Goal: Communication & Community: Answer question/provide support

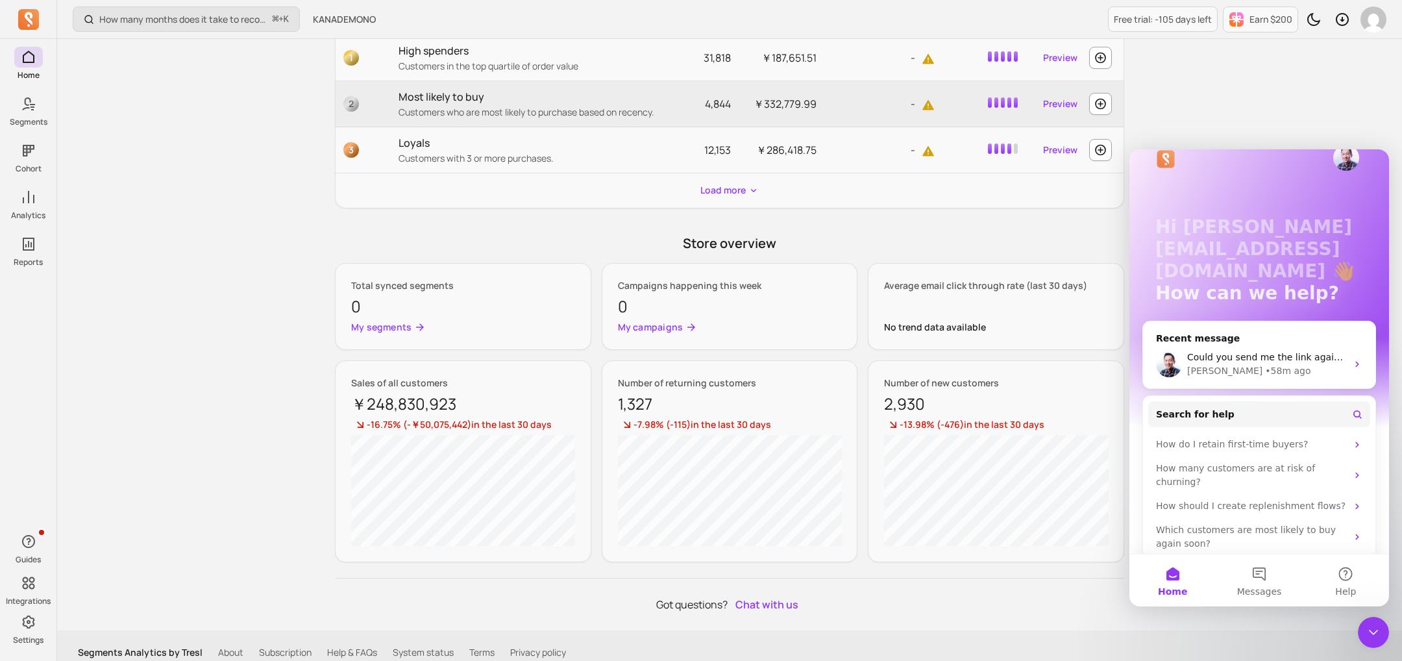
scroll to position [492, 0]
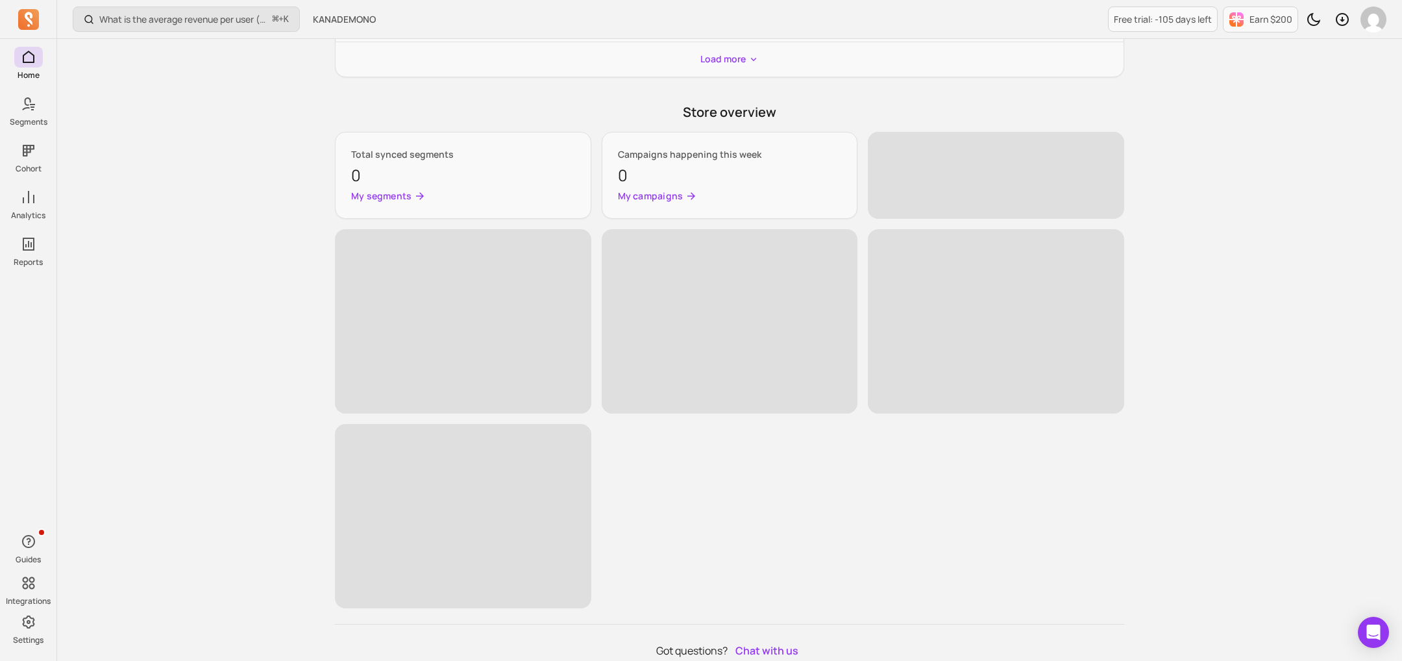
scroll to position [674, 0]
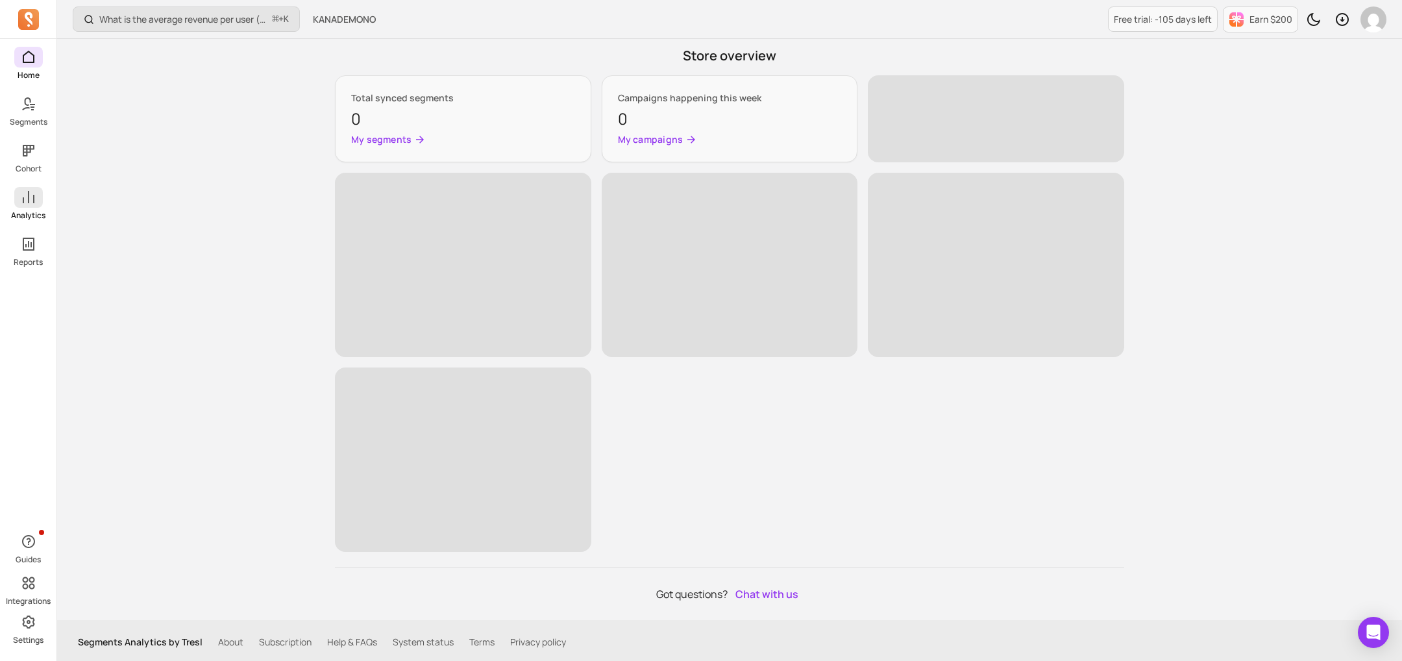
click at [17, 200] on span at bounding box center [28, 197] width 29 height 21
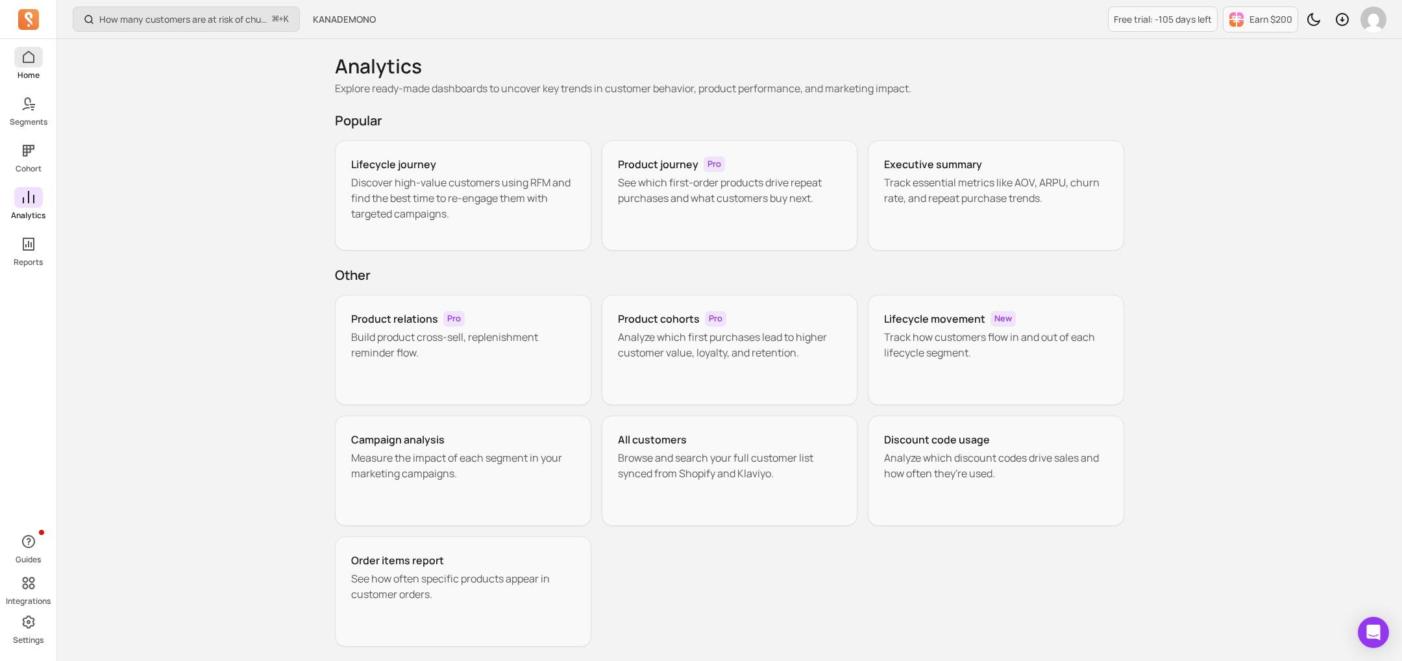
click at [32, 69] on link "Home" at bounding box center [28, 64] width 56 height 34
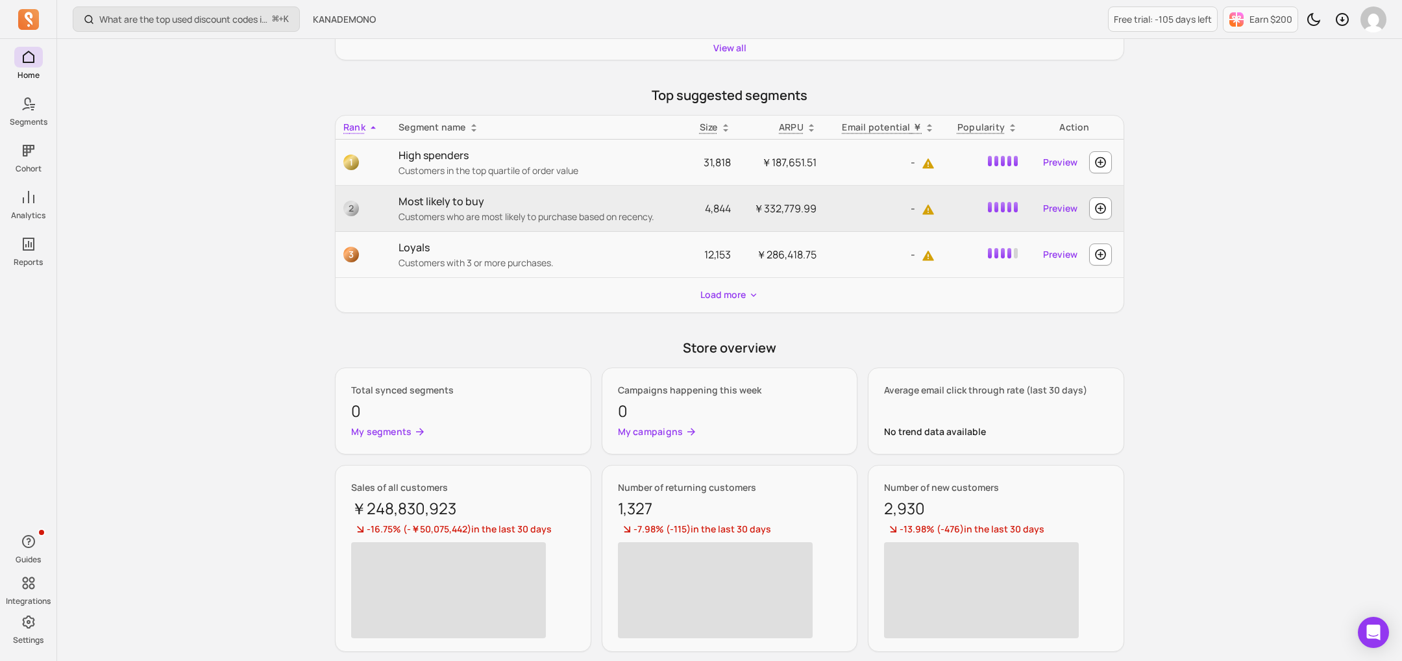
scroll to position [482, 0]
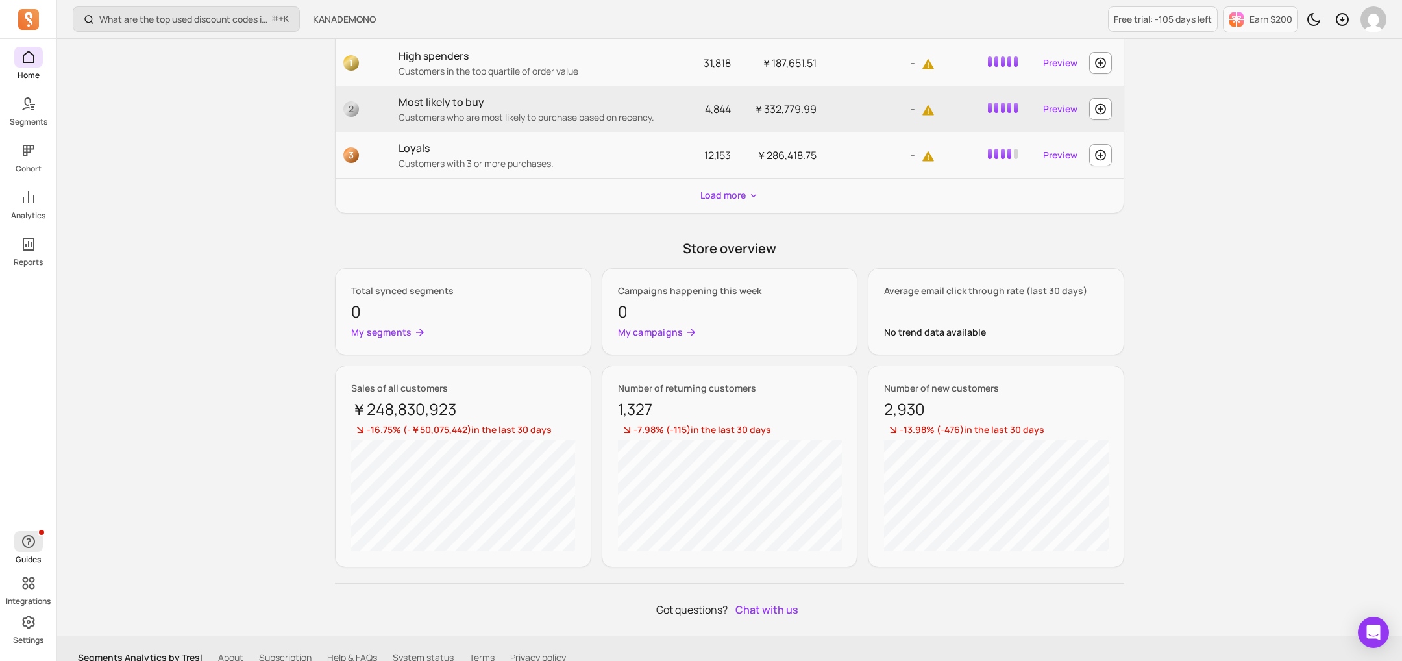
click at [35, 549] on icon "button" at bounding box center [29, 542] width 16 height 16
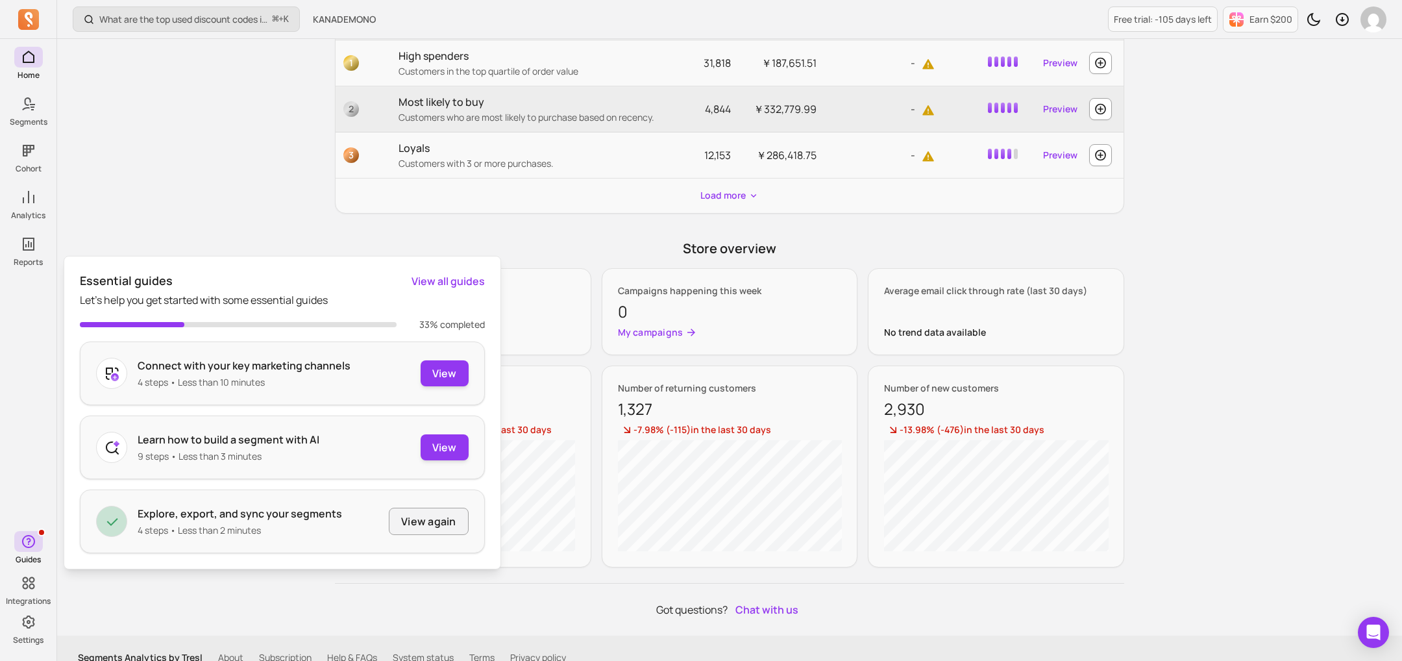
click at [175, 173] on div "What are the top used discount codes in my campaigns? ⌘ + K KANADEMONO Free tri…" at bounding box center [729, 98] width 1345 height 1161
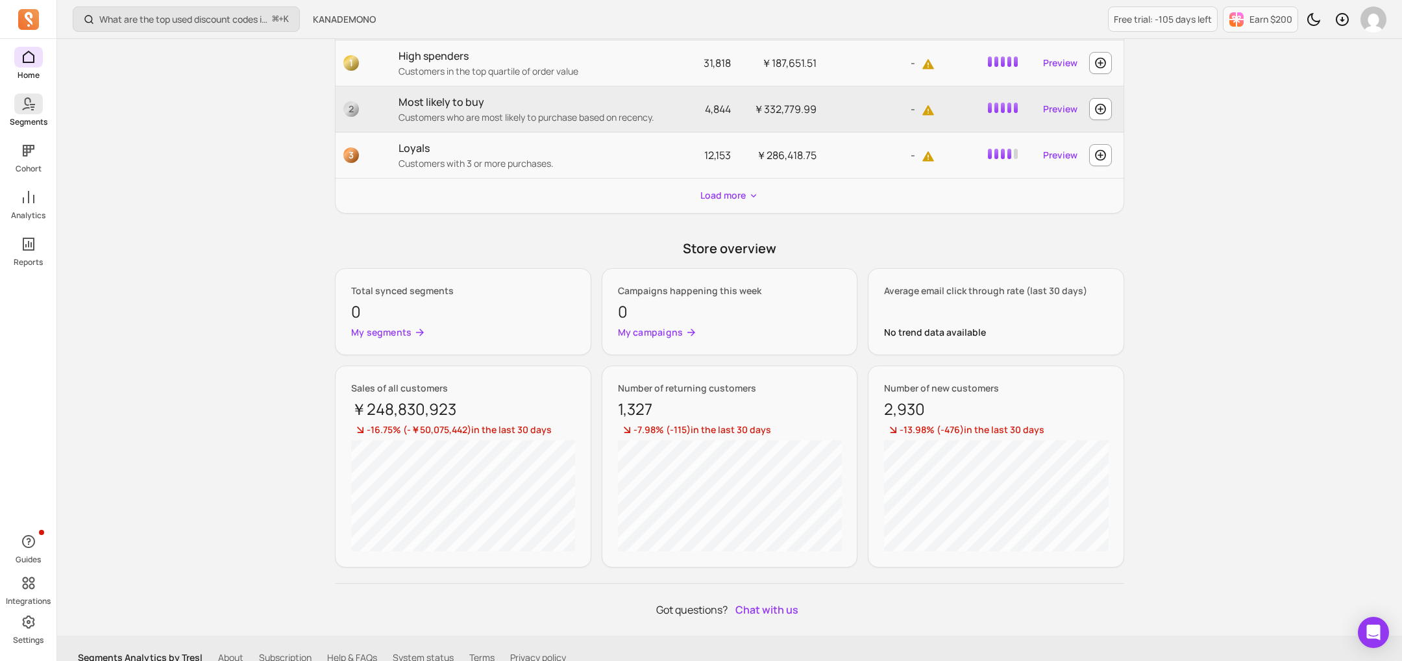
click at [34, 117] on p "Segments" at bounding box center [29, 122] width 38 height 10
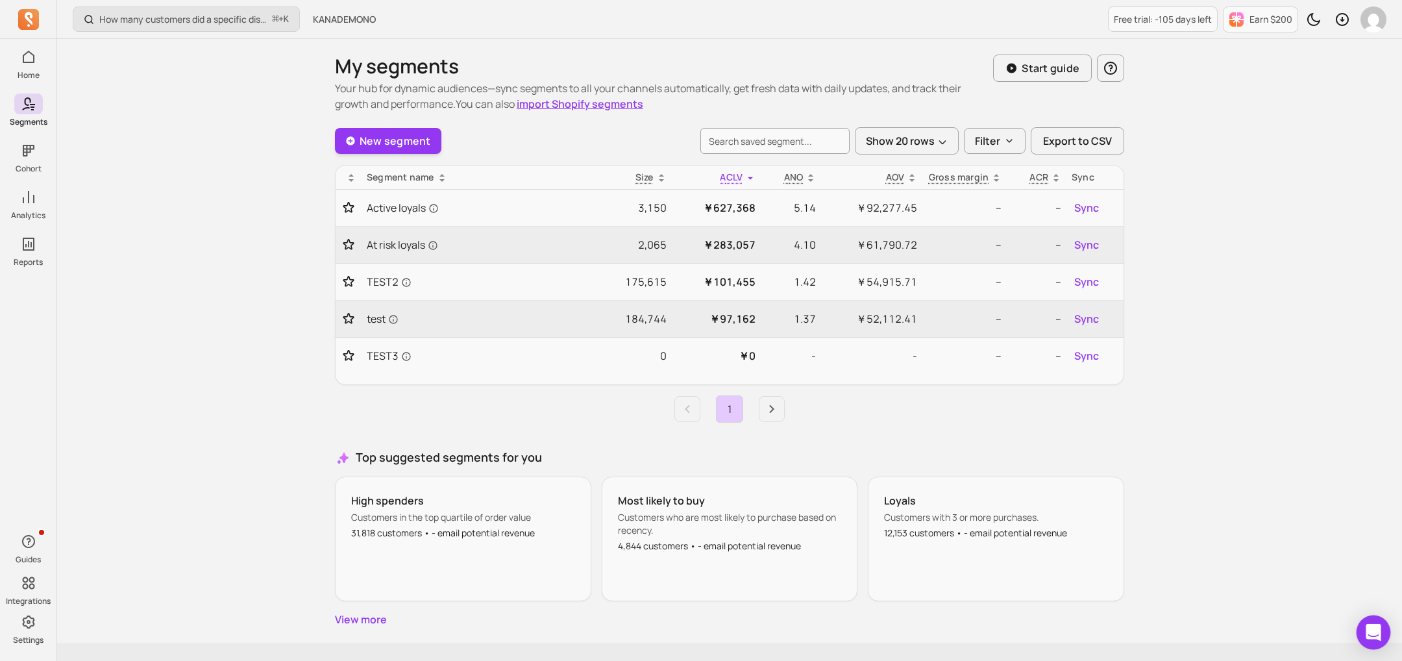
click at [1378, 621] on div "Open Intercom Messenger" at bounding box center [1374, 632] width 34 height 34
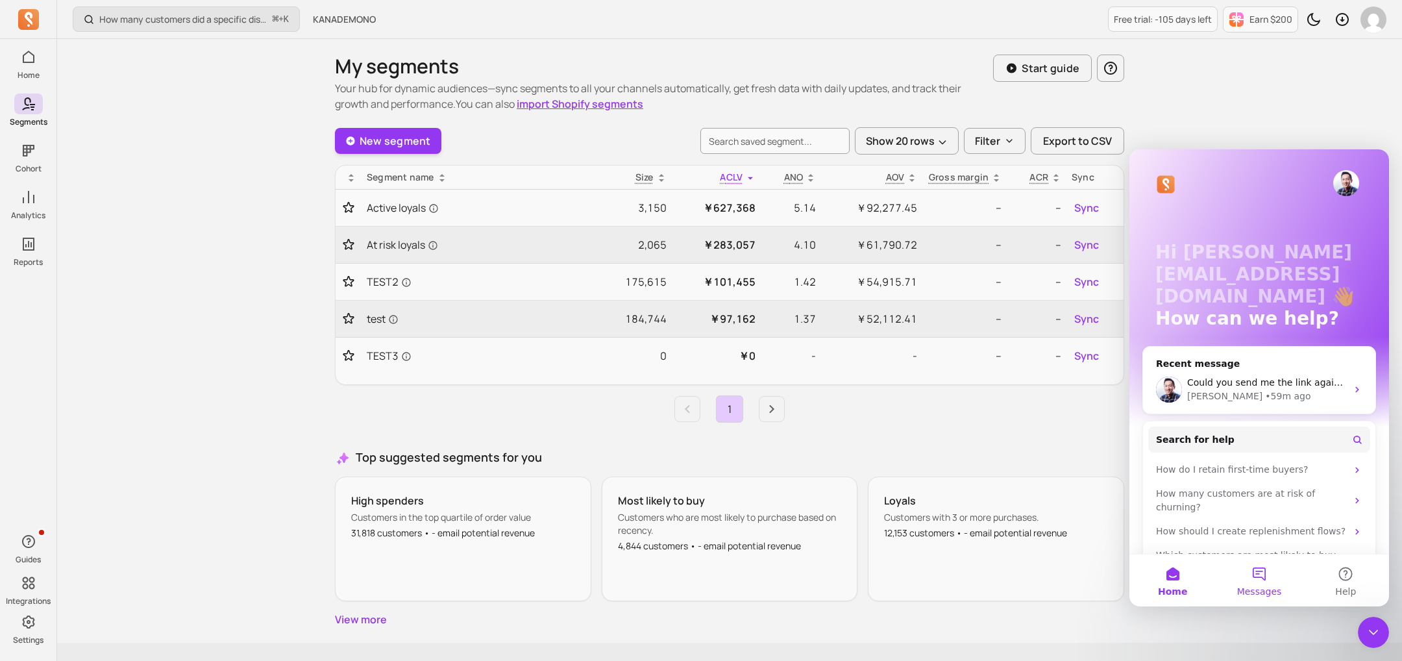
click at [1259, 582] on button "Messages" at bounding box center [1259, 580] width 86 height 52
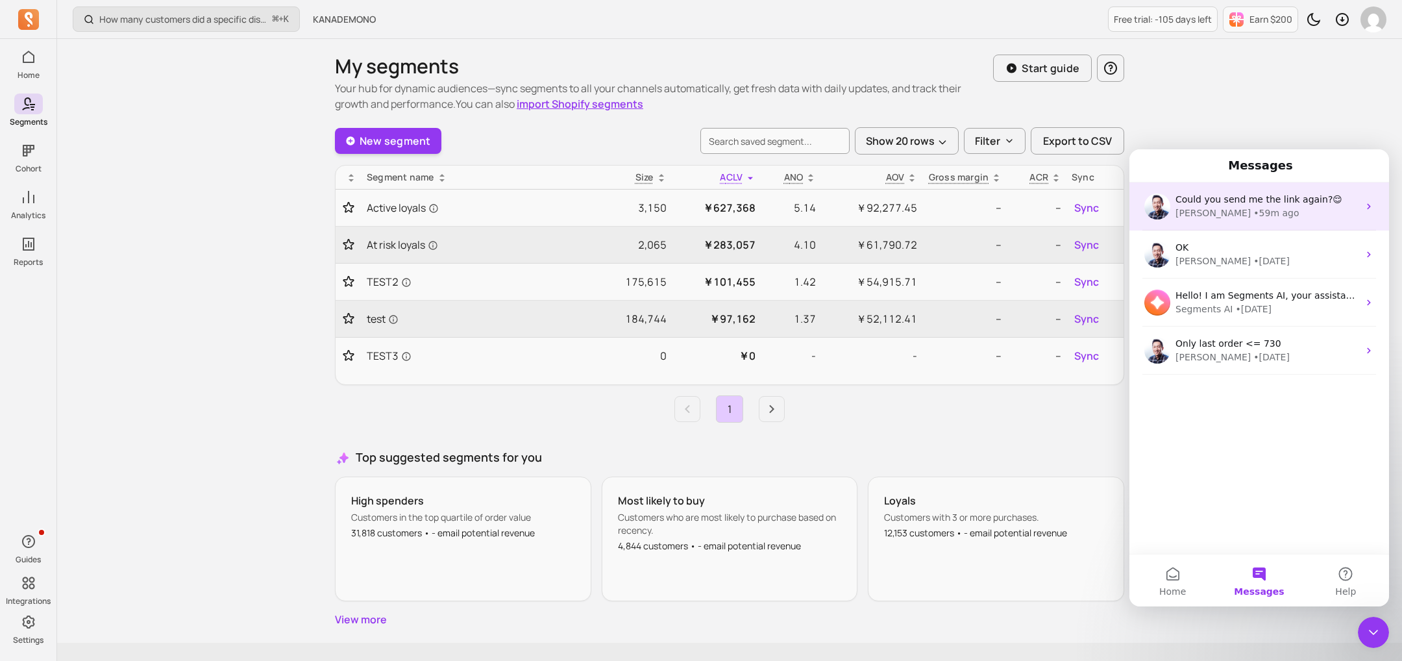
click at [1260, 217] on div "[PERSON_NAME] • 59m ago" at bounding box center [1267, 213] width 183 height 14
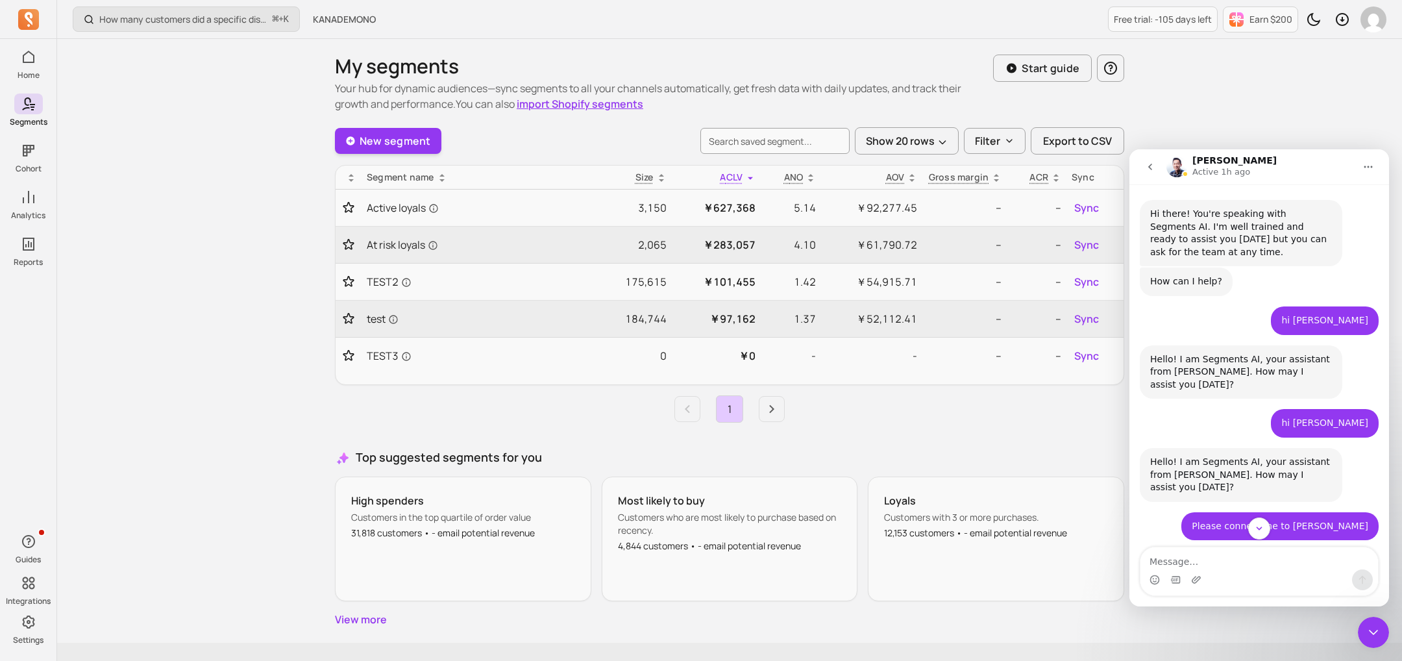
click at [1148, 169] on icon "go back" at bounding box center [1150, 167] width 10 height 10
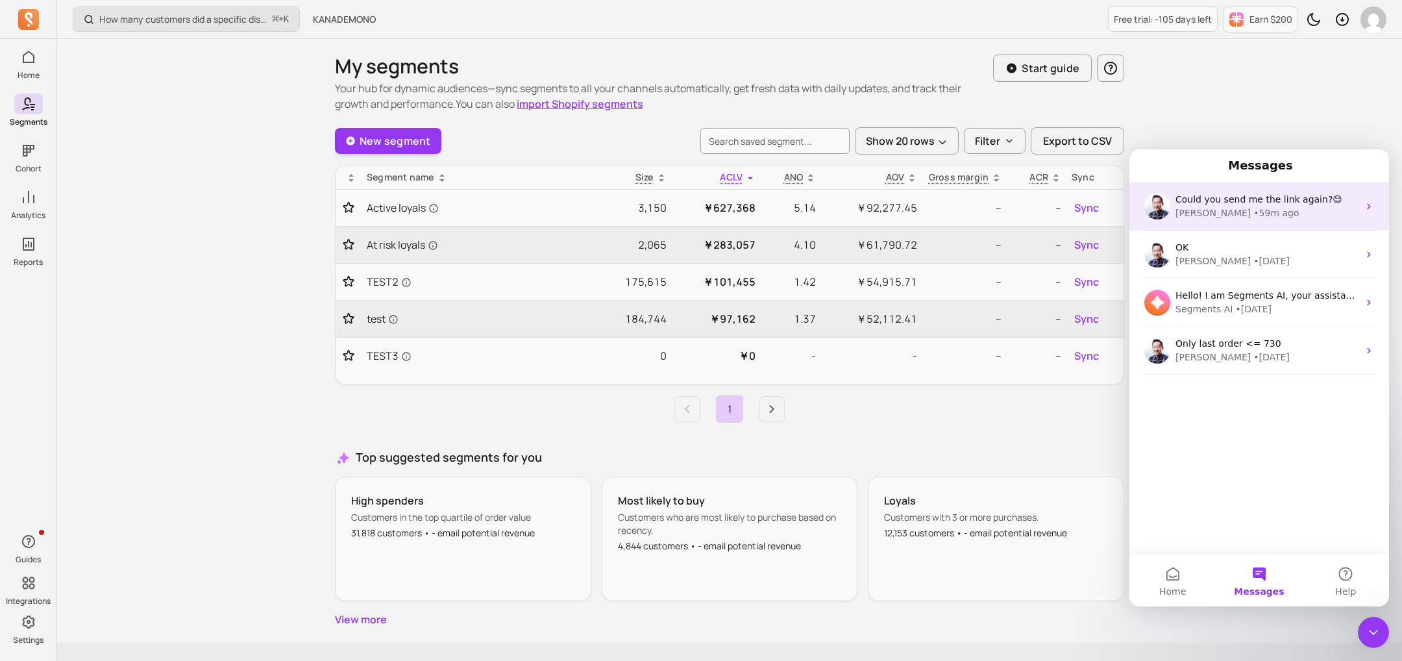
click at [1243, 197] on span "Could you send me the link again?😌" at bounding box center [1259, 199] width 167 height 10
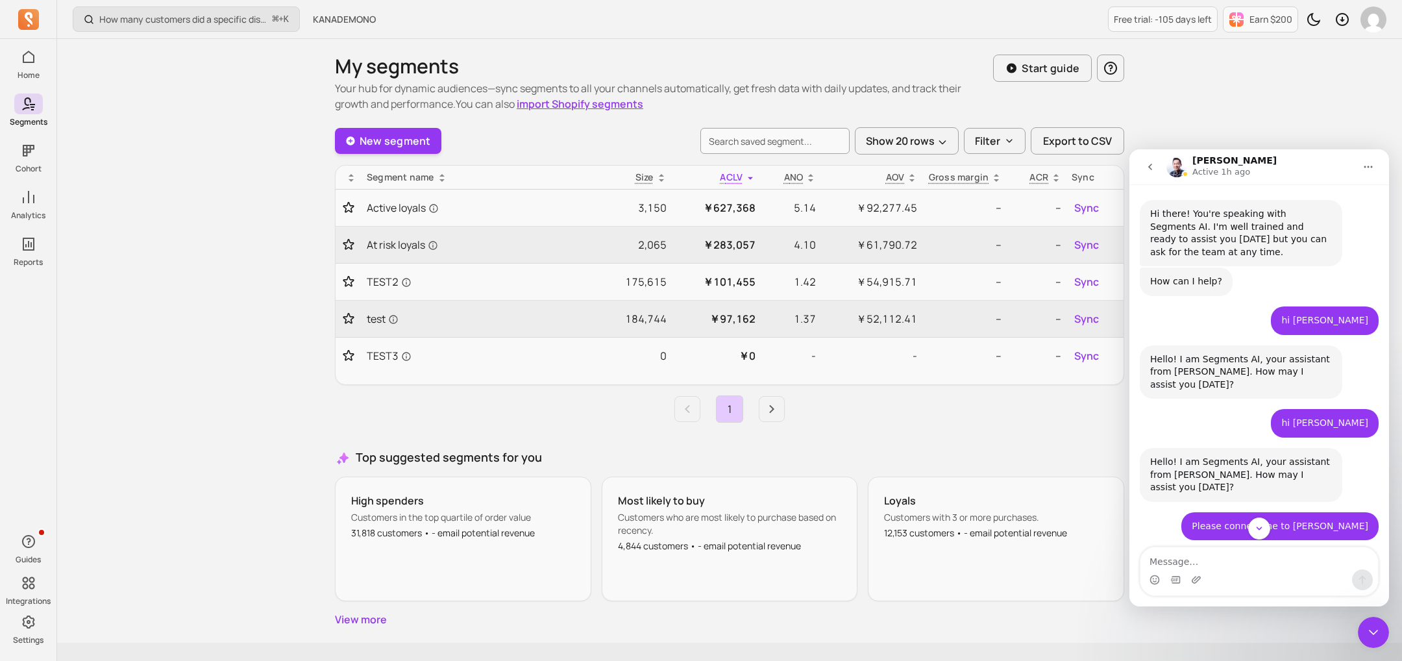
click at [1146, 162] on icon "go back" at bounding box center [1150, 167] width 10 height 10
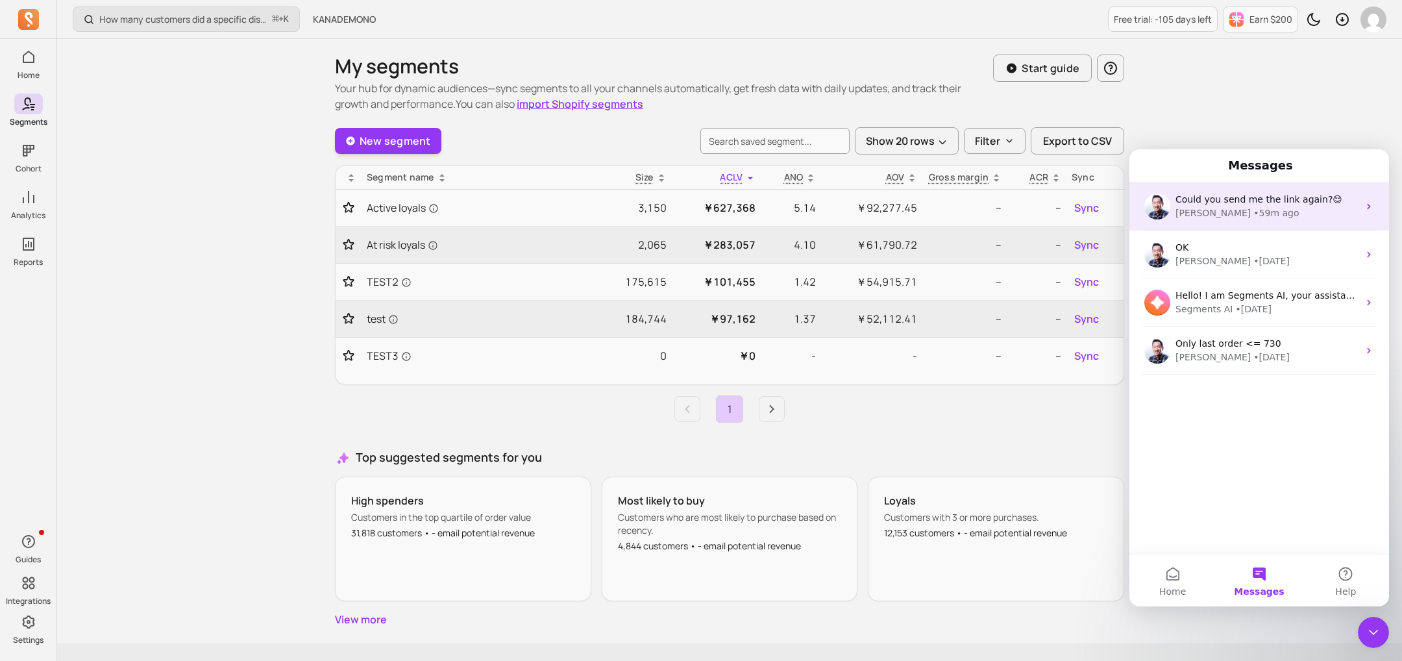
click at [1203, 198] on span "Could you send me the link again?😌" at bounding box center [1259, 199] width 167 height 10
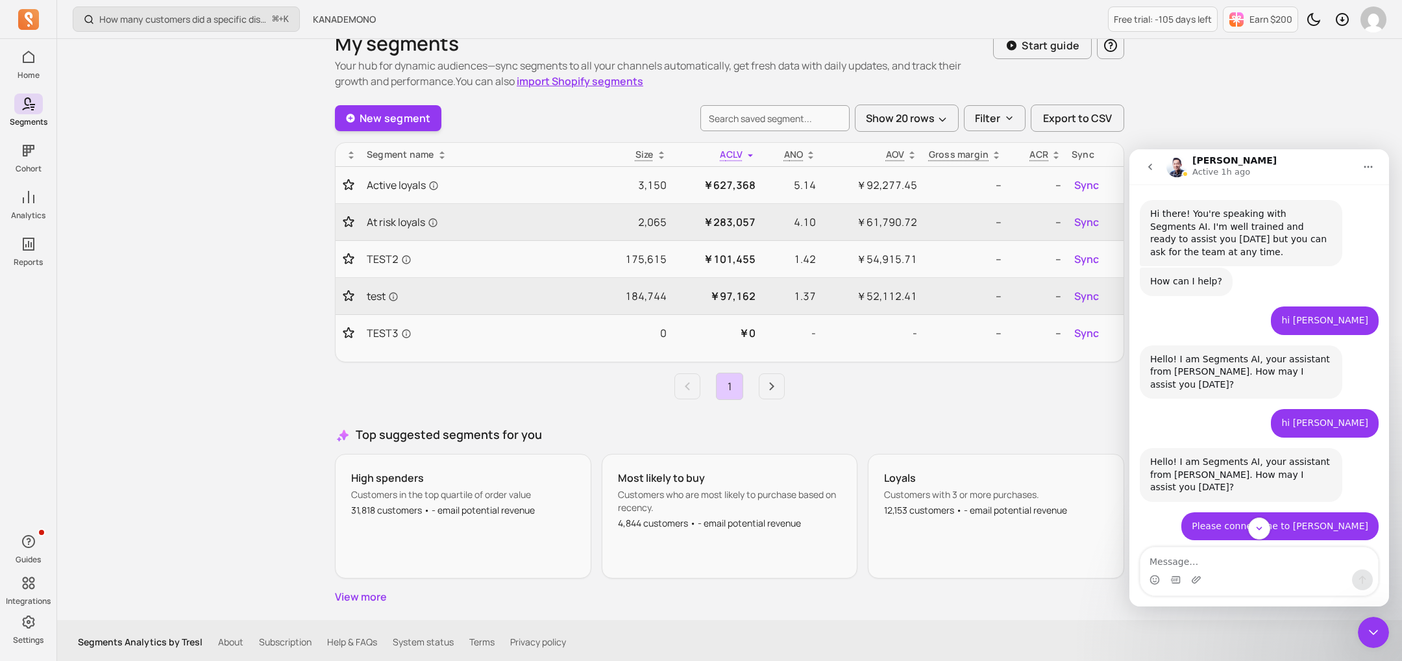
click at [1156, 169] on button "go back" at bounding box center [1150, 167] width 25 height 25
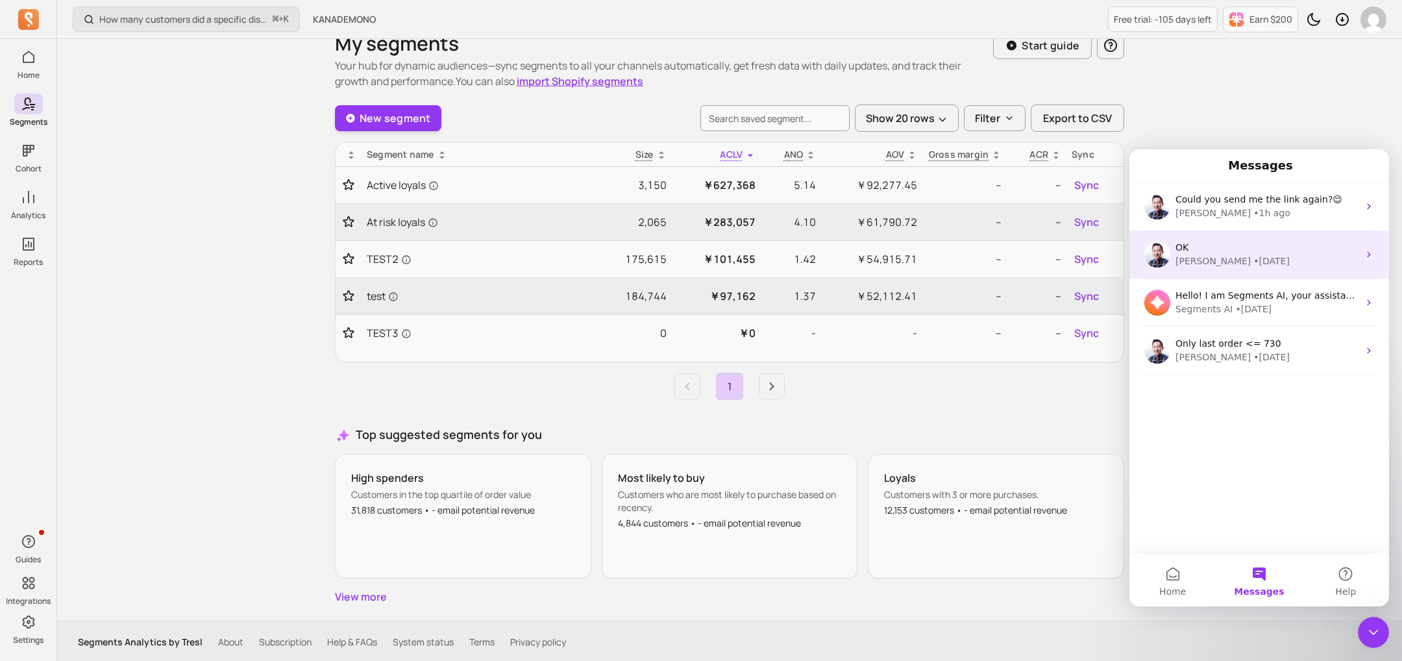
click at [1254, 264] on div "• 2w ago" at bounding box center [1272, 261] width 36 height 14
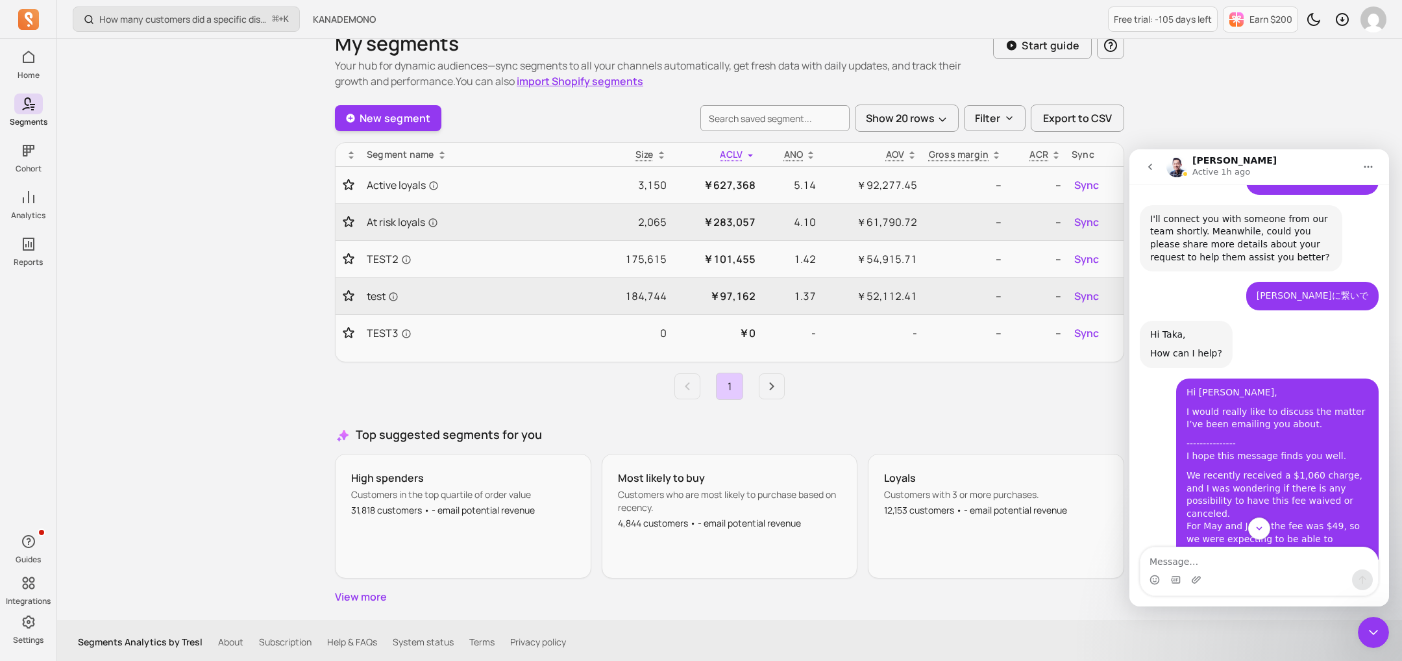
scroll to position [472, 0]
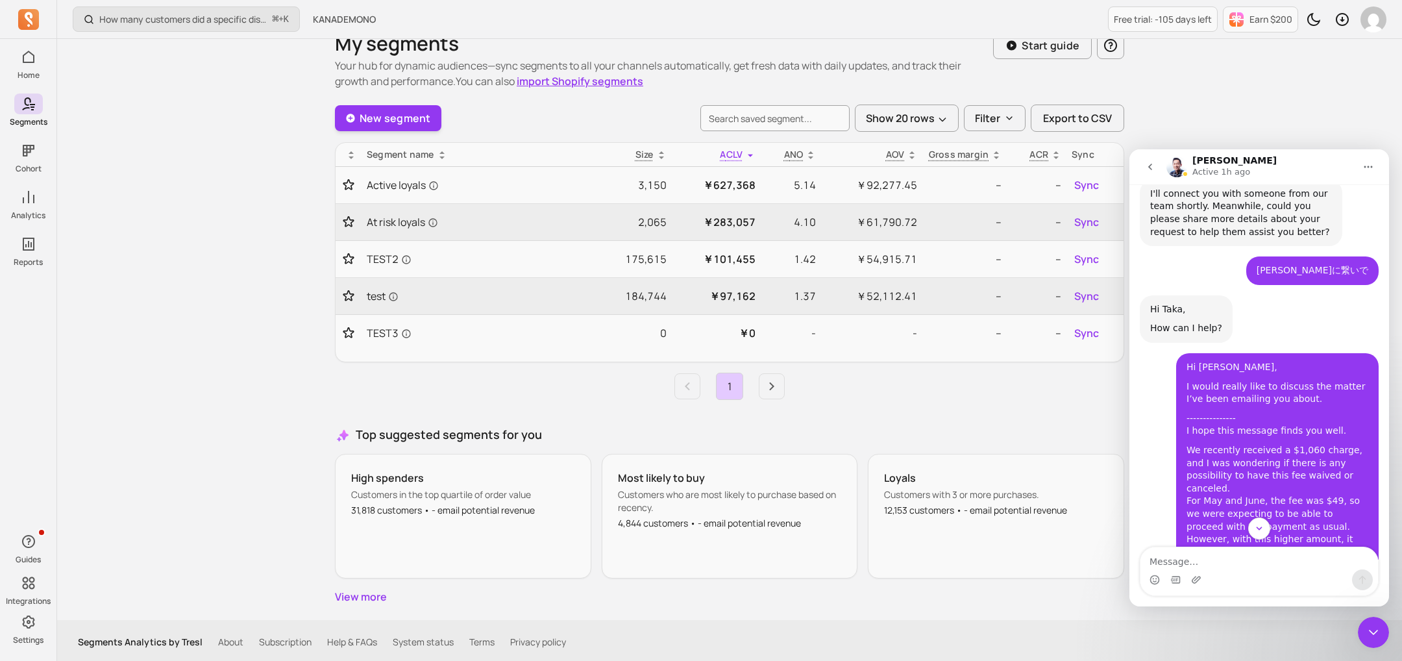
click at [1146, 164] on icon "go back" at bounding box center [1150, 167] width 10 height 10
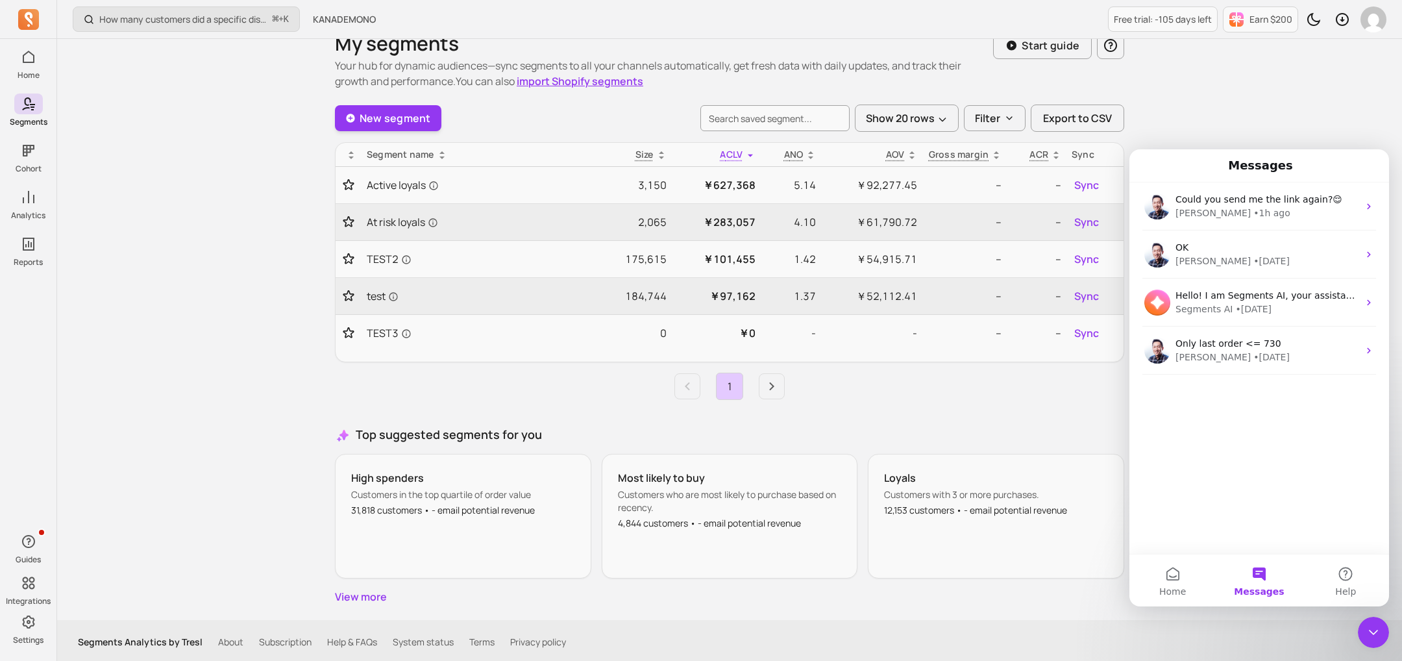
scroll to position [0, 0]
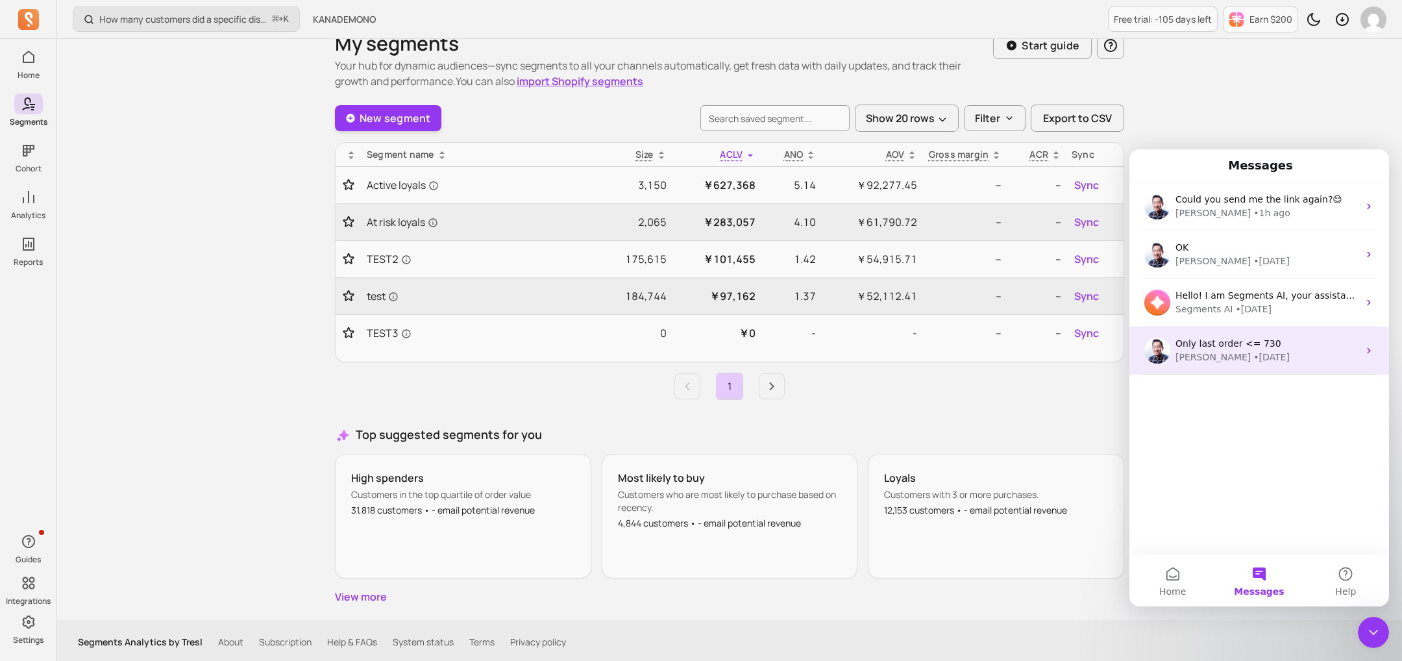
click at [1278, 362] on div "John • 15w ago" at bounding box center [1267, 358] width 183 height 14
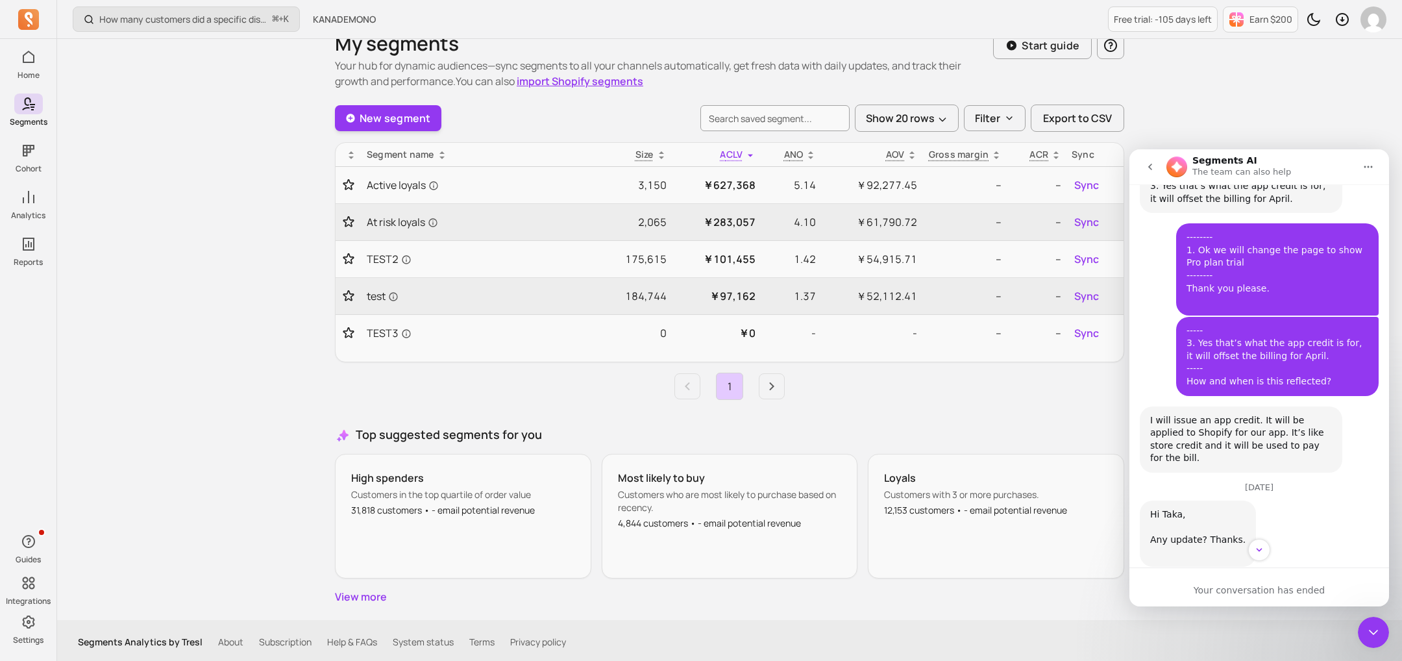
scroll to position [7335, 0]
